Goal: Task Accomplishment & Management: Use online tool/utility

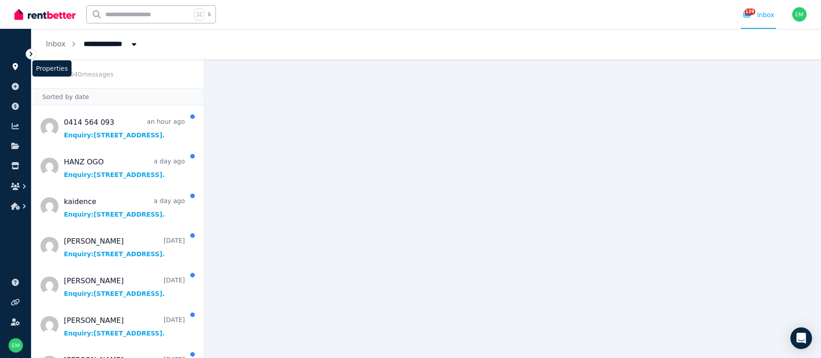
click at [15, 67] on icon at bounding box center [15, 66] width 5 height 7
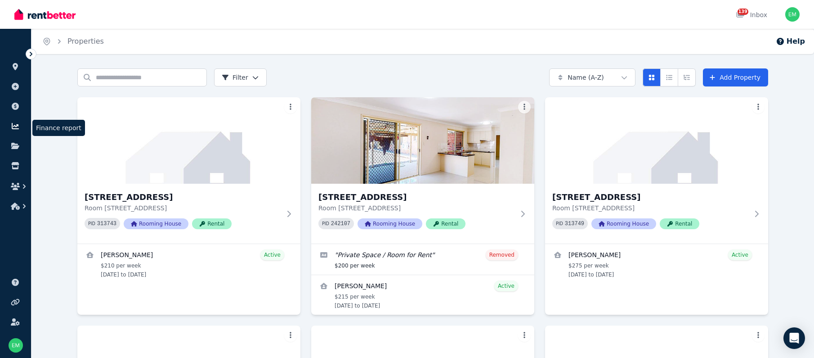
click at [13, 129] on icon at bounding box center [15, 126] width 7 height 6
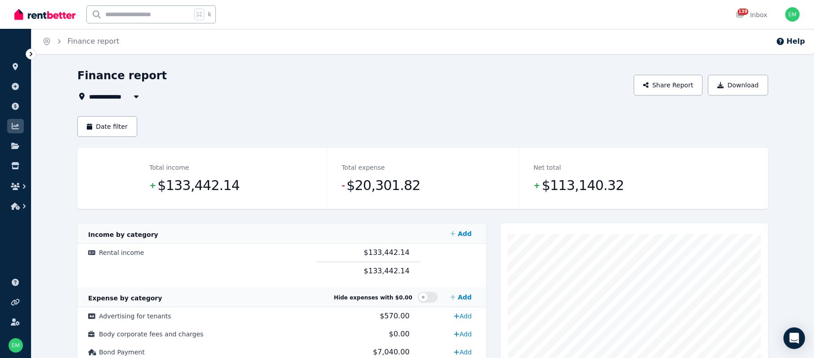
click at [137, 94] on icon "button" at bounding box center [136, 96] width 9 height 7
type input "**********"
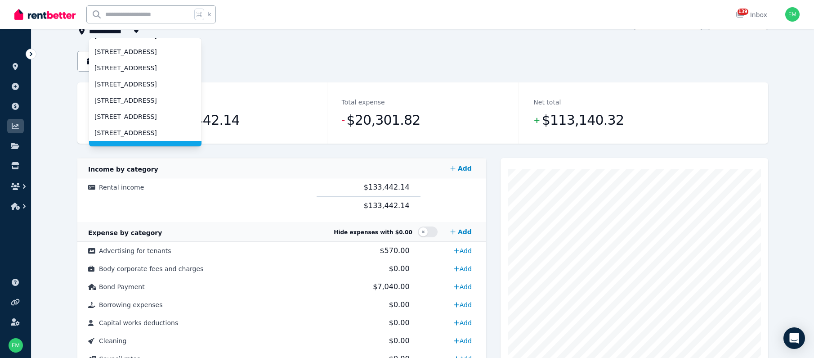
scroll to position [65, 0]
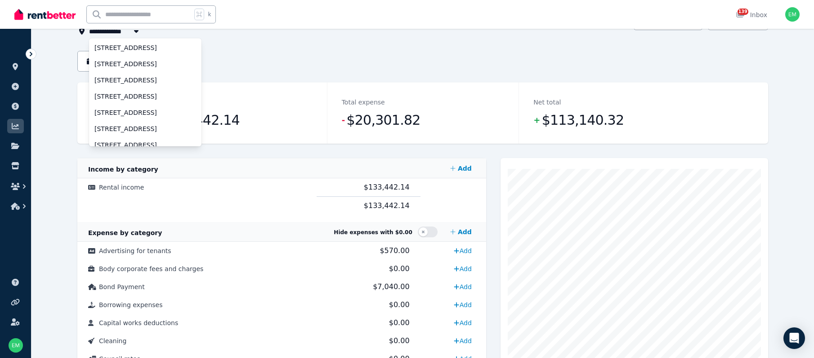
click at [285, 58] on div "Date filter" at bounding box center [422, 61] width 691 height 21
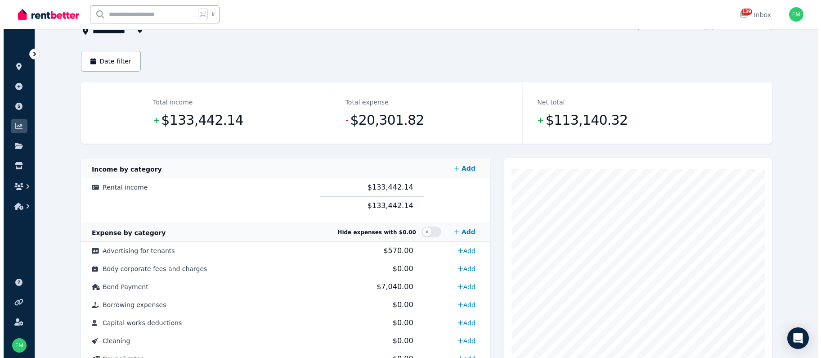
scroll to position [57, 0]
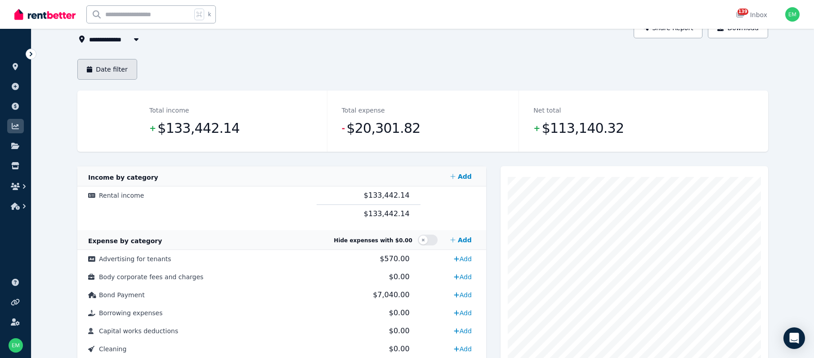
click at [120, 72] on button "Date filter" at bounding box center [107, 69] width 60 height 21
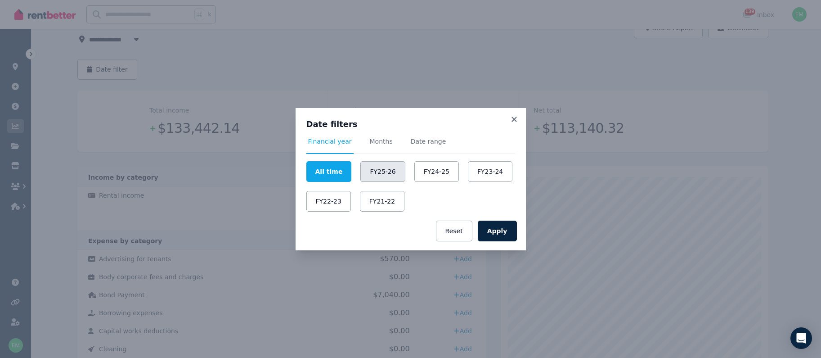
click at [375, 175] on button "FY25-26" at bounding box center [382, 171] width 45 height 21
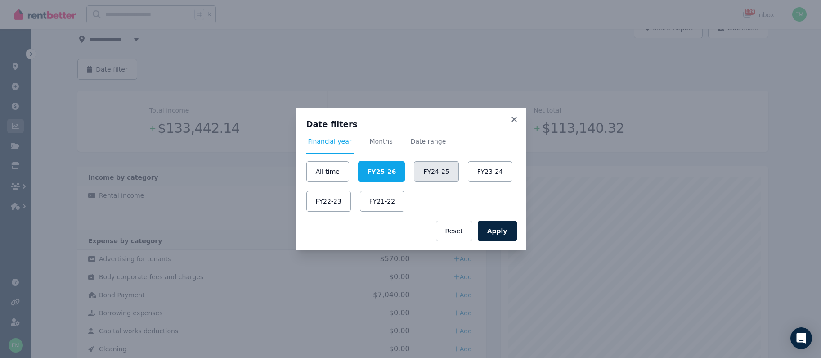
click at [426, 170] on button "FY24-25" at bounding box center [436, 171] width 45 height 21
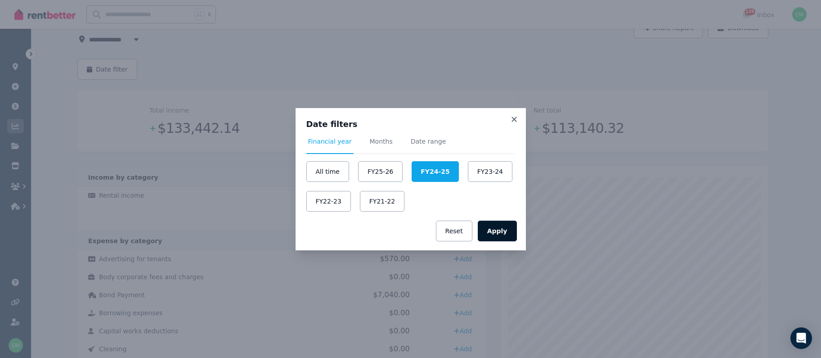
click at [495, 233] on button "Apply" at bounding box center [497, 230] width 39 height 21
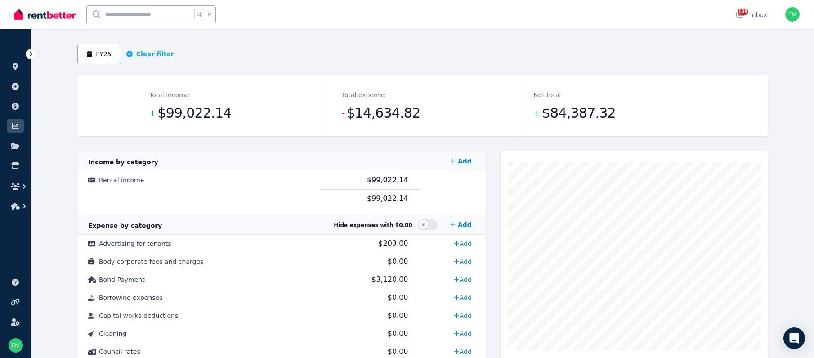
scroll to position [34, 0]
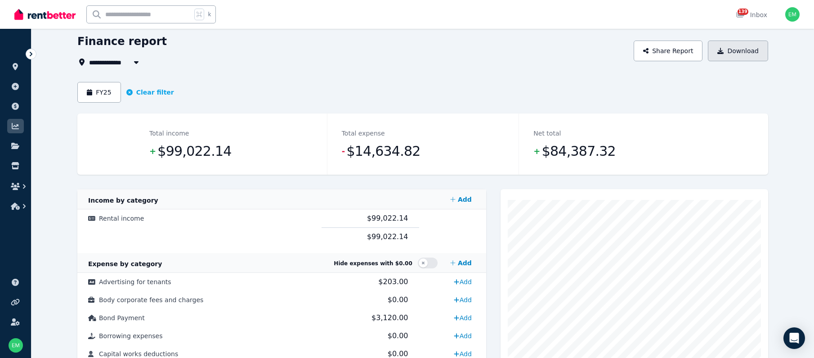
click at [732, 51] on button "Download" at bounding box center [738, 50] width 60 height 21
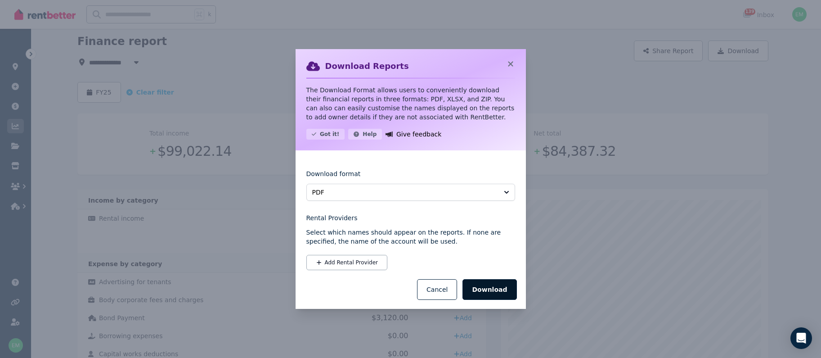
click at [488, 290] on button "Download" at bounding box center [490, 289] width 54 height 21
